Goal: Task Accomplishment & Management: Manage account settings

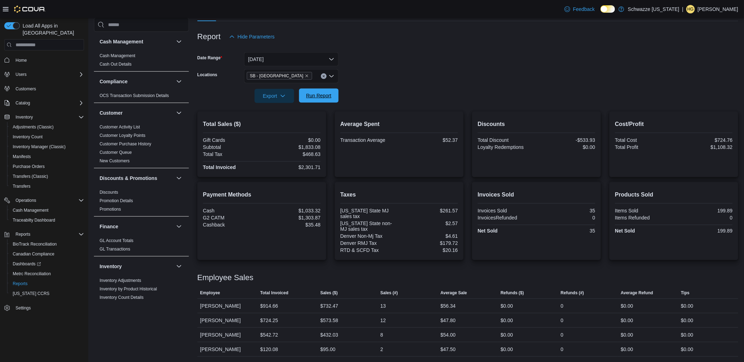
scroll to position [440, 0]
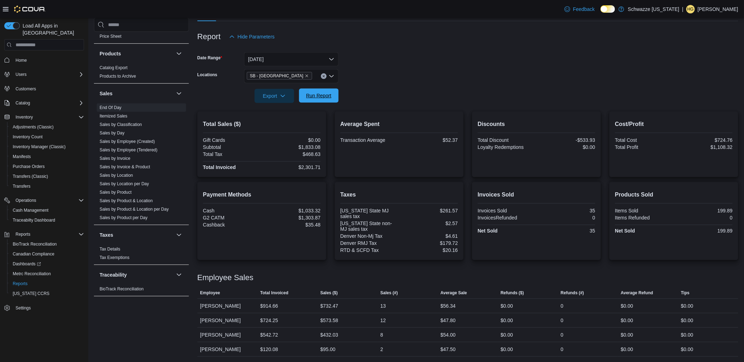
click at [321, 94] on span "Run Report" at bounding box center [318, 95] width 25 height 7
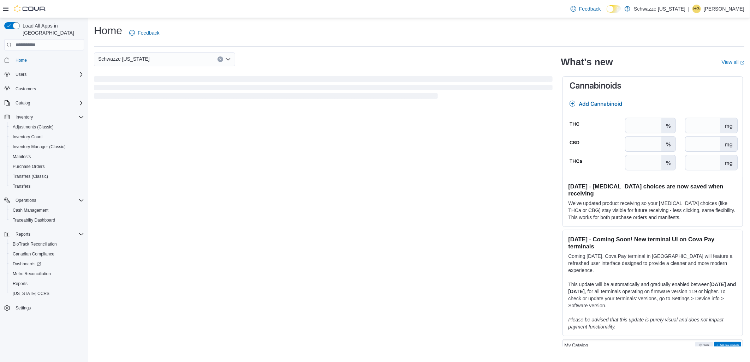
click at [616, 7] on icon at bounding box center [614, 9] width 4 height 4
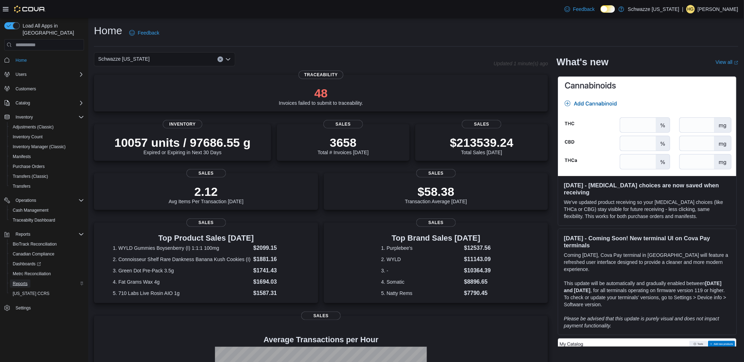
click at [23, 281] on span "Reports" at bounding box center [20, 284] width 15 height 6
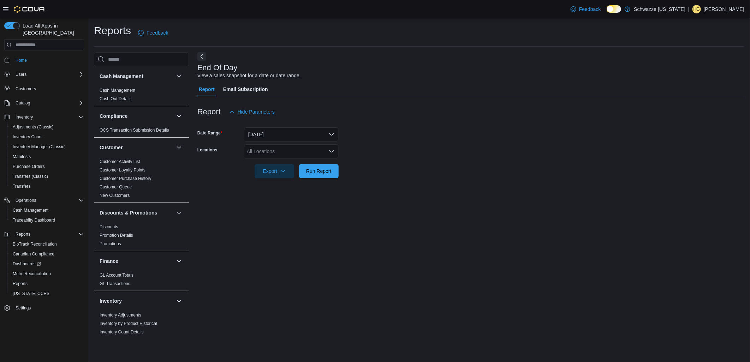
click at [282, 154] on div "All Locations" at bounding box center [291, 151] width 95 height 14
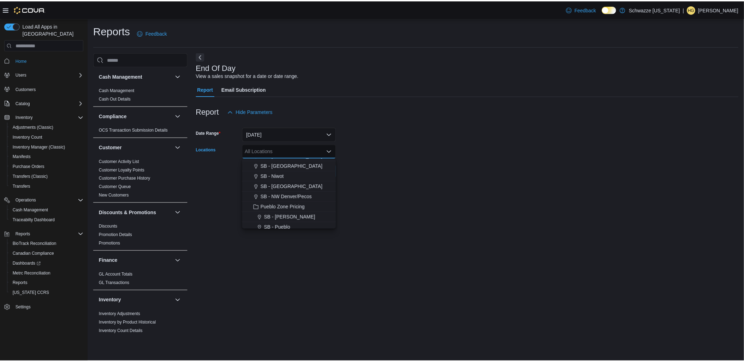
scroll to position [274, 0]
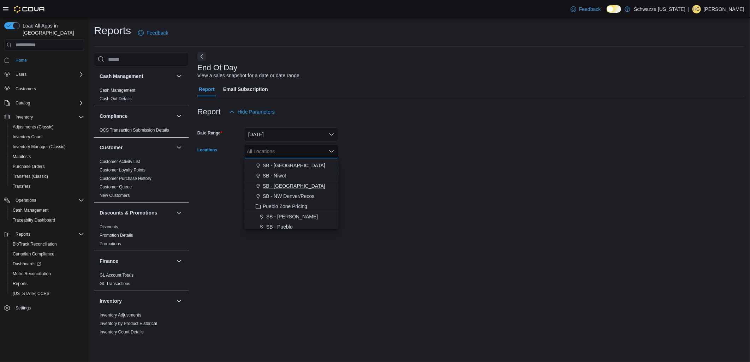
click at [297, 185] on span "SB - [GEOGRAPHIC_DATA]" at bounding box center [294, 186] width 63 height 7
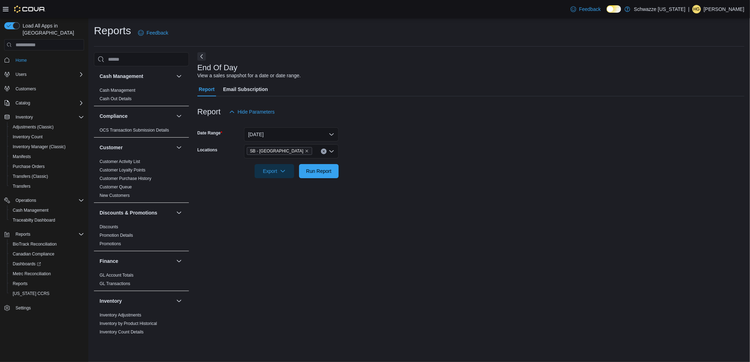
click at [463, 179] on div at bounding box center [470, 182] width 547 height 8
click at [306, 172] on span "Run Report" at bounding box center [318, 170] width 25 height 7
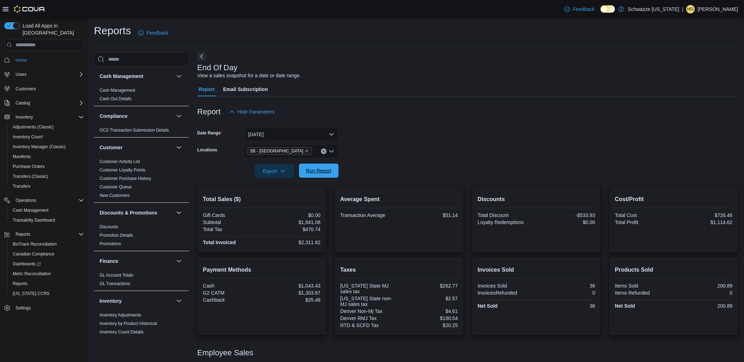
click at [319, 173] on span "Run Report" at bounding box center [318, 170] width 25 height 7
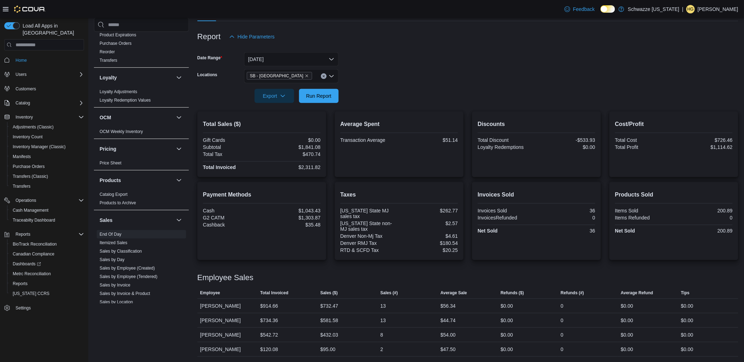
scroll to position [440, 0]
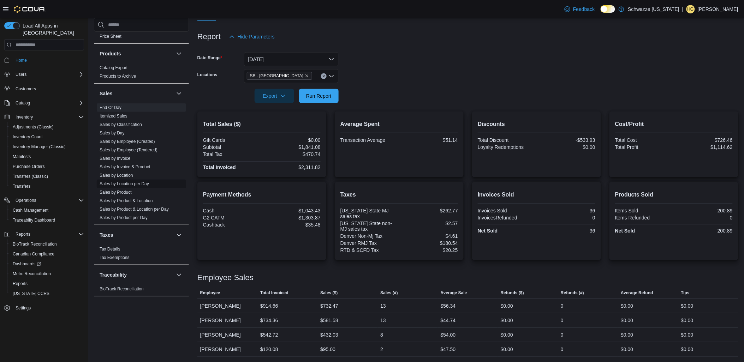
click at [137, 185] on link "Sales by Location per Day" at bounding box center [124, 184] width 49 height 5
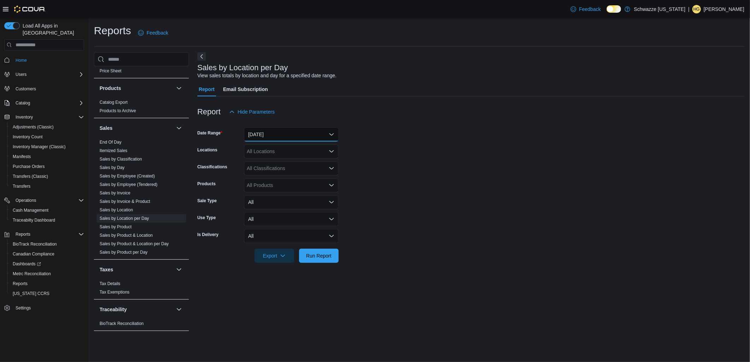
click at [286, 135] on button "Yesterday" at bounding box center [291, 135] width 95 height 14
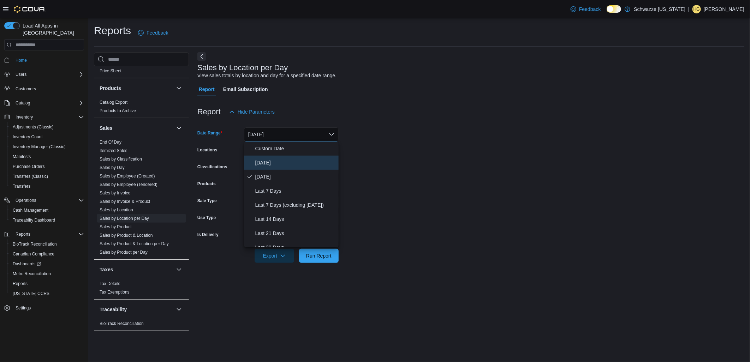
click at [269, 159] on span "[DATE]" at bounding box center [295, 163] width 81 height 8
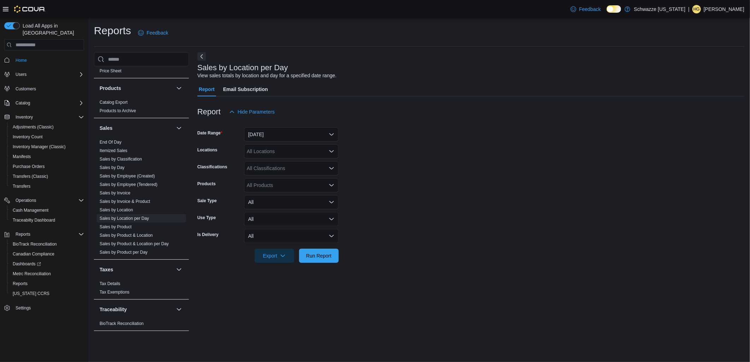
click at [277, 150] on div "All Locations" at bounding box center [291, 151] width 95 height 14
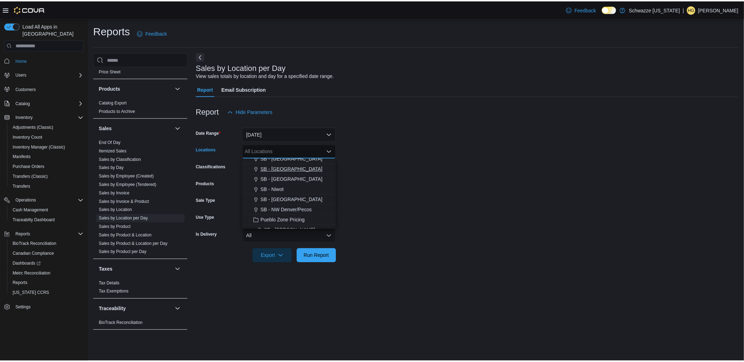
scroll to position [274, 0]
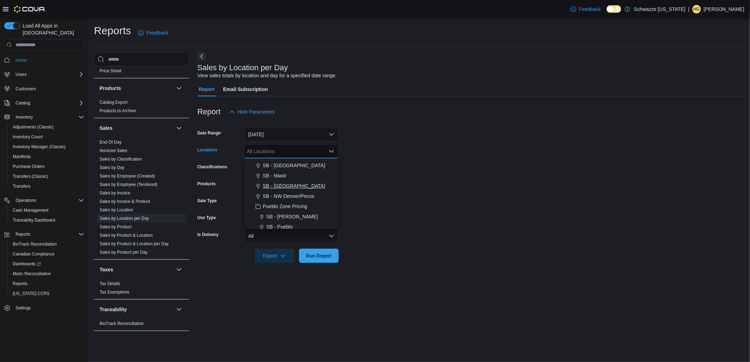
click at [301, 184] on span "SB - [GEOGRAPHIC_DATA]" at bounding box center [294, 186] width 63 height 7
click at [504, 182] on form "Date Range Today Locations SB - North Denver Combo box. Selected. SB - North De…" at bounding box center [470, 191] width 547 height 144
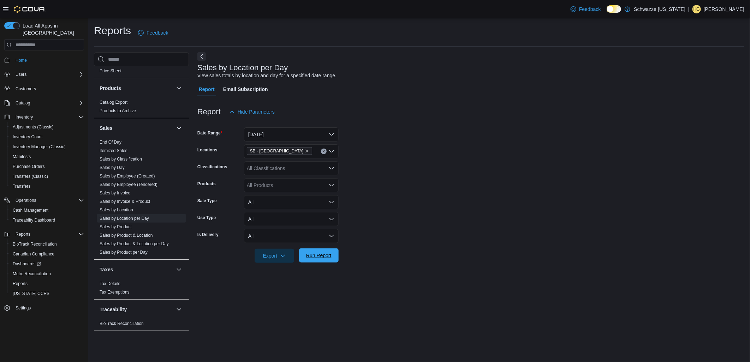
click at [332, 255] on span "Run Report" at bounding box center [318, 256] width 31 height 14
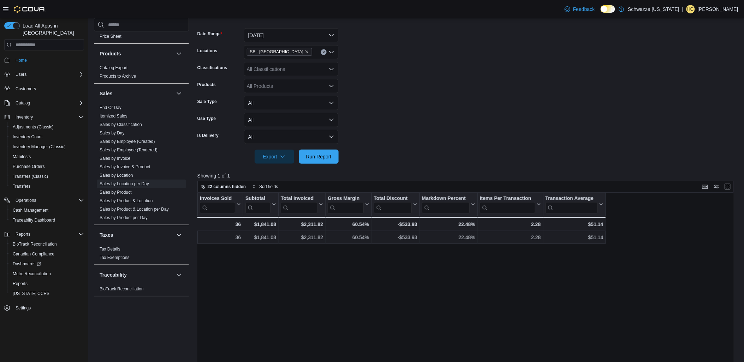
scroll to position [213, 0]
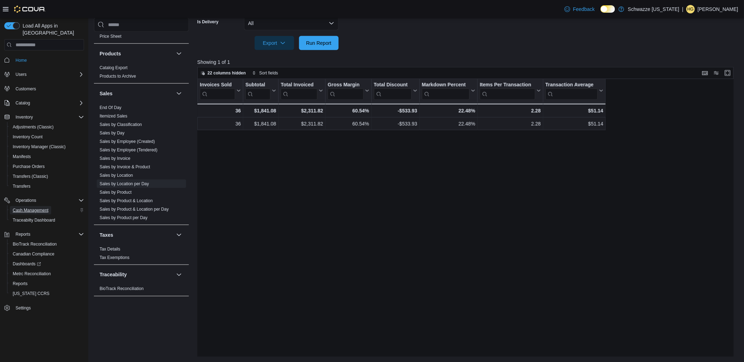
click at [26, 208] on span "Cash Management" at bounding box center [31, 211] width 36 height 6
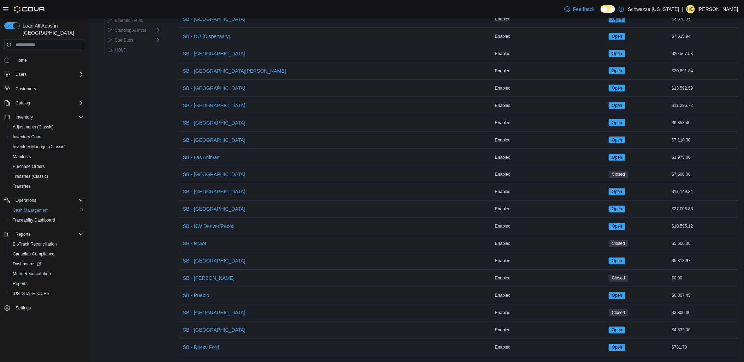
scroll to position [319, 0]
click at [218, 258] on span "SB - [GEOGRAPHIC_DATA]" at bounding box center [214, 261] width 63 height 7
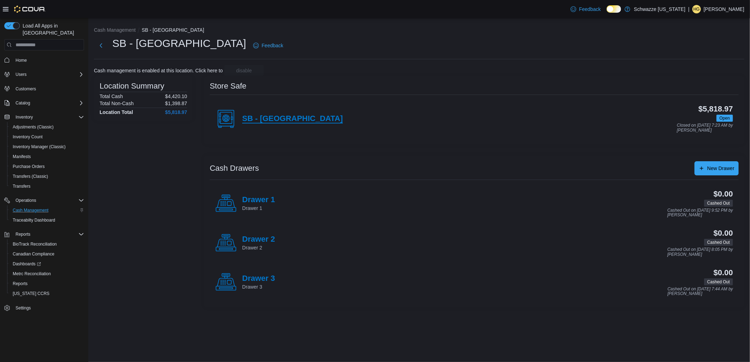
click at [253, 115] on h4 "SB - Brighton Blvd" at bounding box center [292, 118] width 101 height 9
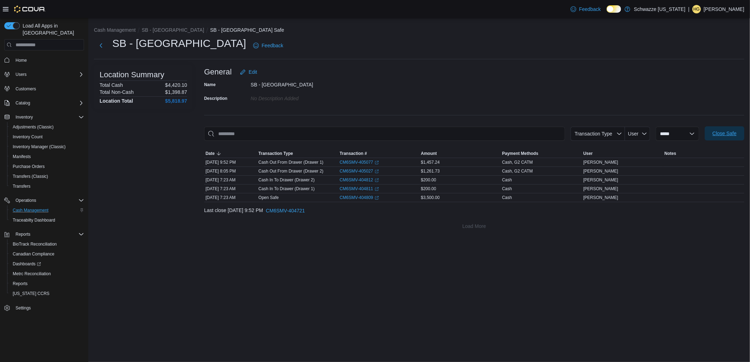
click at [739, 134] on span "Close Safe" at bounding box center [724, 133] width 31 height 14
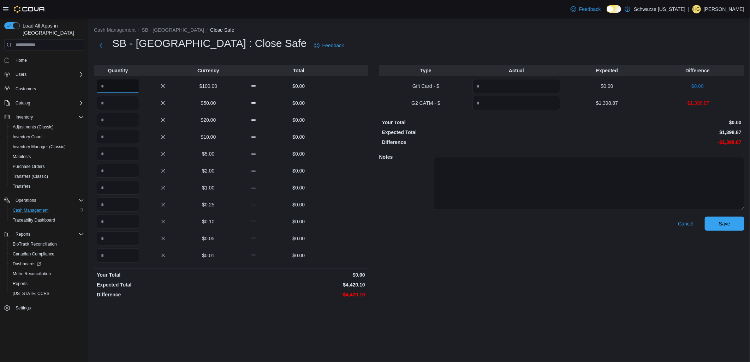
click at [121, 90] on input "Quantity" at bounding box center [118, 86] width 42 height 14
type input "**"
click at [121, 207] on input "Quantity" at bounding box center [118, 205] width 42 height 14
click at [125, 193] on input "Quantity" at bounding box center [118, 188] width 42 height 14
type input "***"
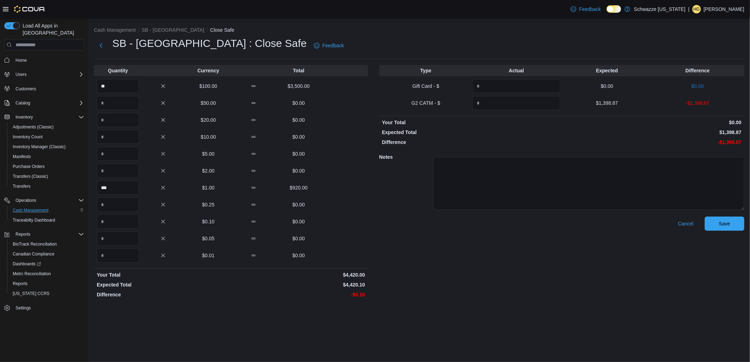
click at [331, 183] on div "*** $1.00 $920.00" at bounding box center [231, 188] width 274 height 14
click at [492, 105] on input "Quantity" at bounding box center [517, 103] width 88 height 14
type input "*******"
click at [516, 122] on p "Your Total" at bounding box center [471, 122] width 178 height 7
click at [723, 223] on span "Save" at bounding box center [724, 223] width 11 height 7
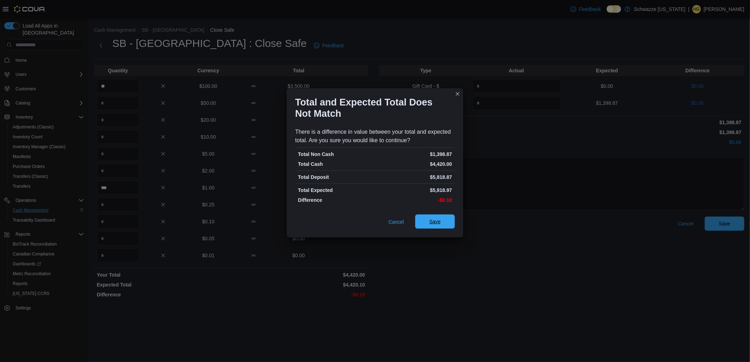
click at [438, 224] on span "Save" at bounding box center [435, 221] width 11 height 7
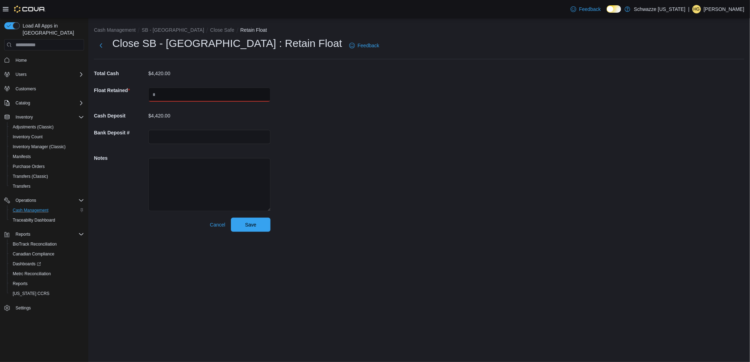
click at [191, 96] on input "text" at bounding box center [209, 95] width 122 height 14
type input "****"
click at [450, 116] on div "Cash Management SB - Brighton Blvd Close Safe Retain Float Close SB - Brighton …" at bounding box center [419, 128] width 662 height 220
click at [250, 225] on span "Save" at bounding box center [250, 224] width 11 height 7
